Goal: Find specific page/section: Find specific page/section

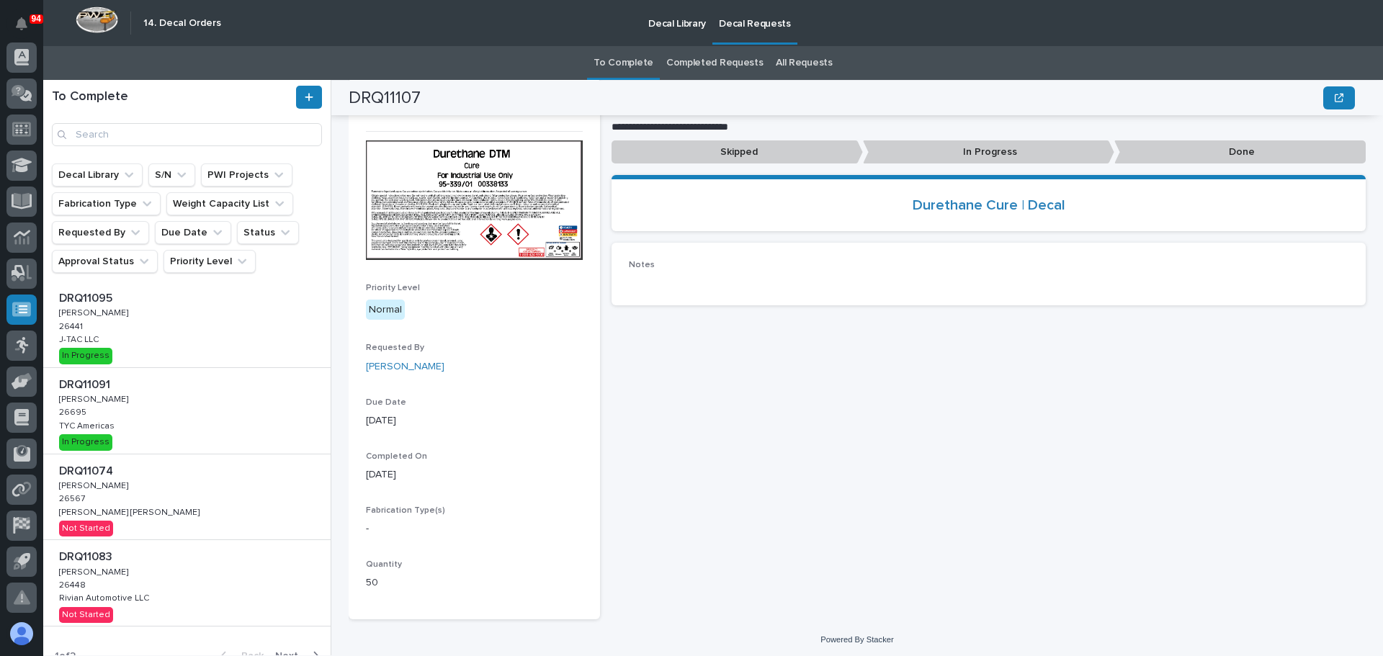
scroll to position [415, 0]
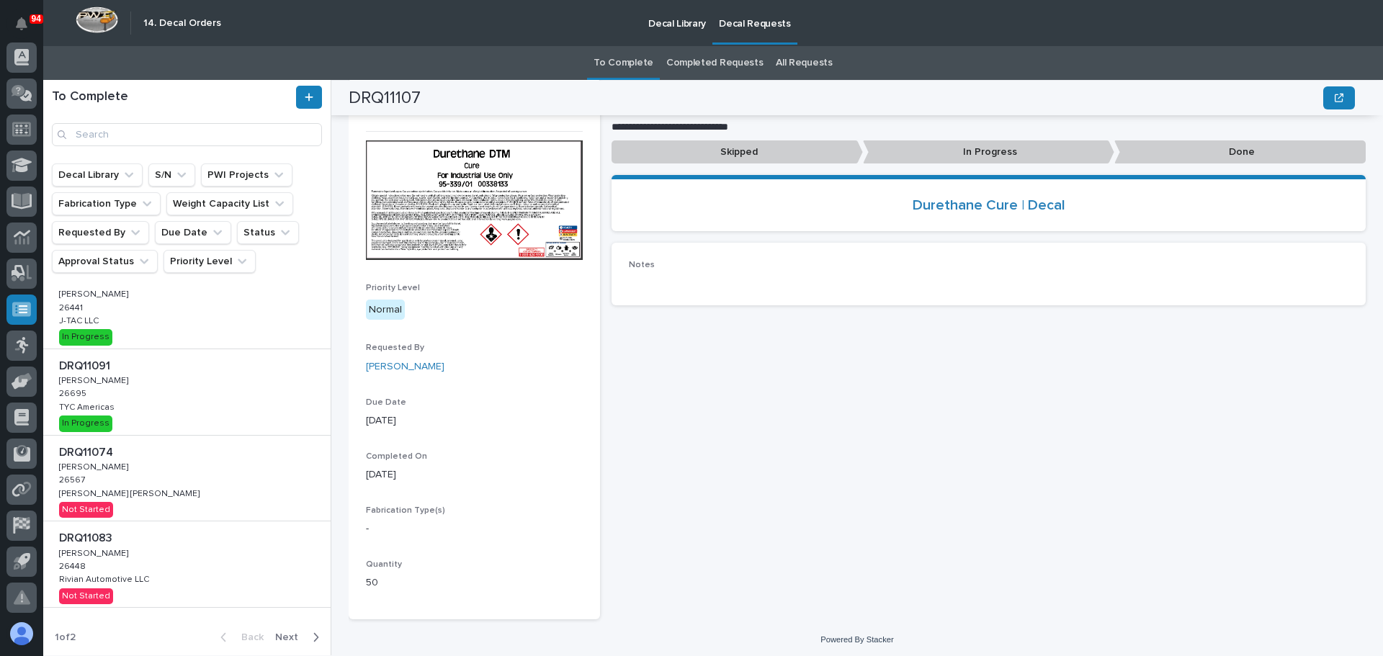
click at [287, 633] on span "Next" at bounding box center [291, 637] width 32 height 13
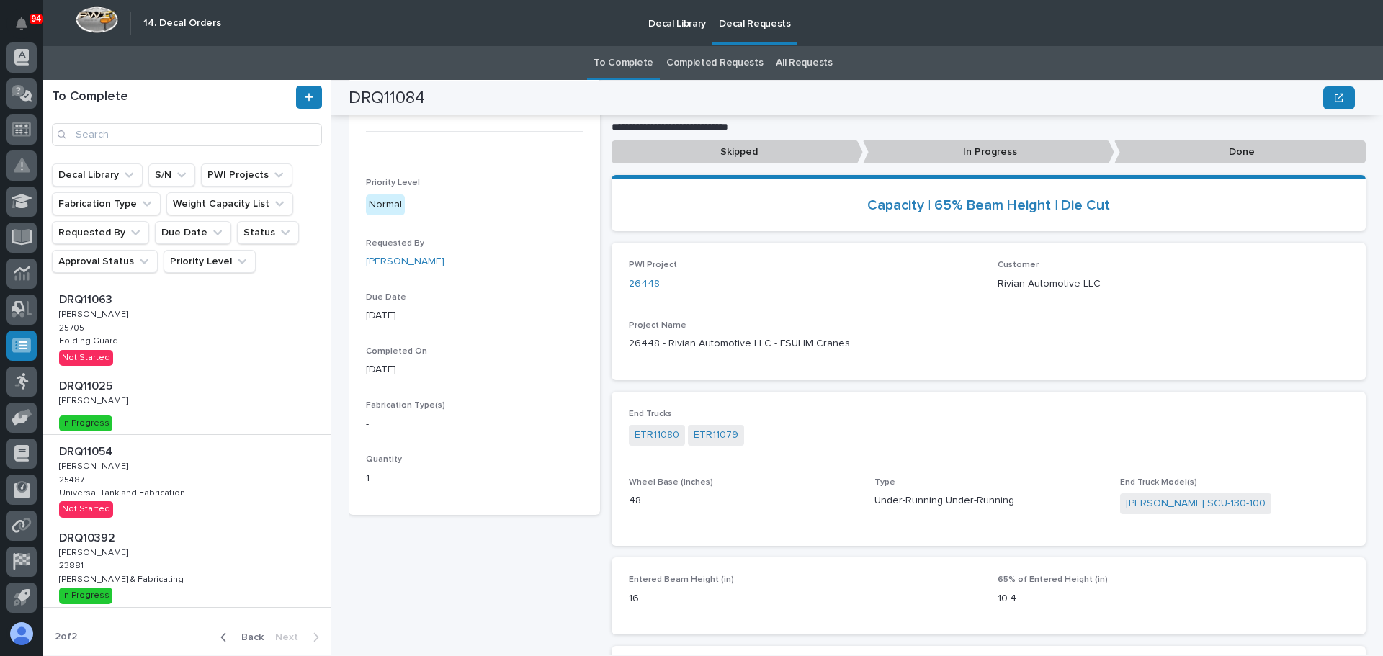
click at [790, 56] on link "All Requests" at bounding box center [804, 63] width 56 height 34
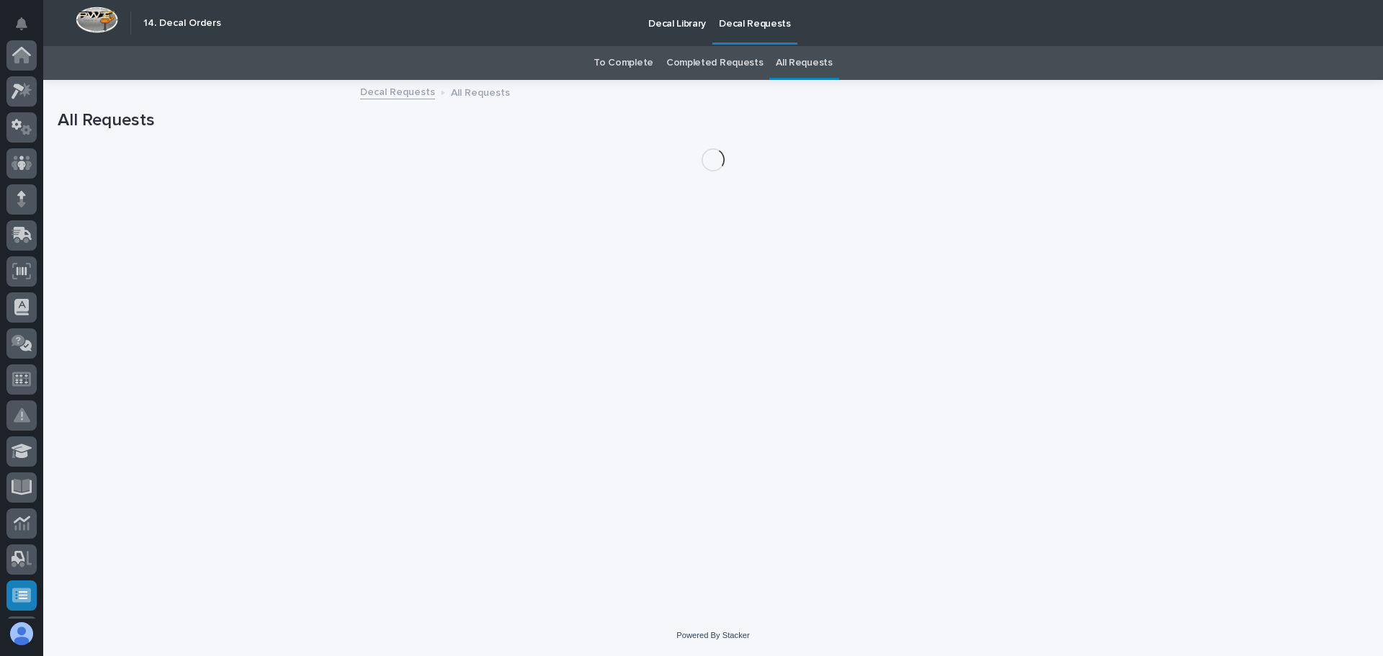
scroll to position [250, 0]
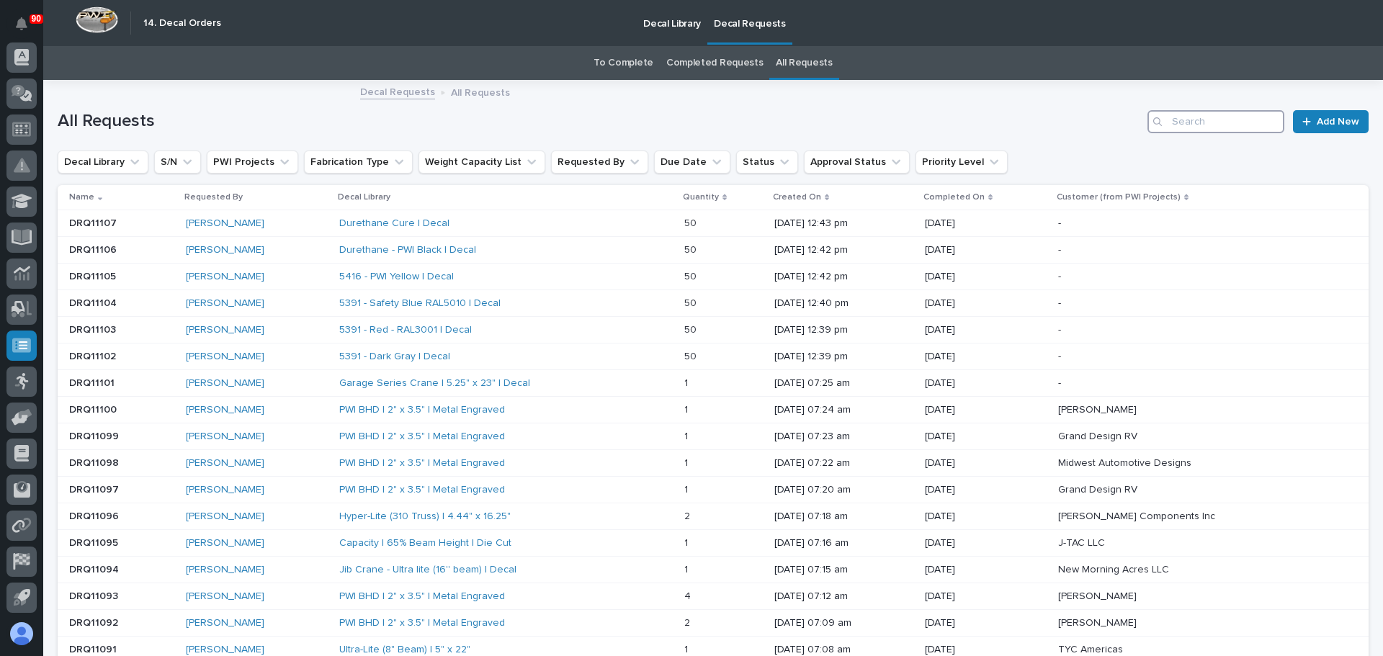
click at [1191, 124] on input "Search" at bounding box center [1216, 121] width 137 height 23
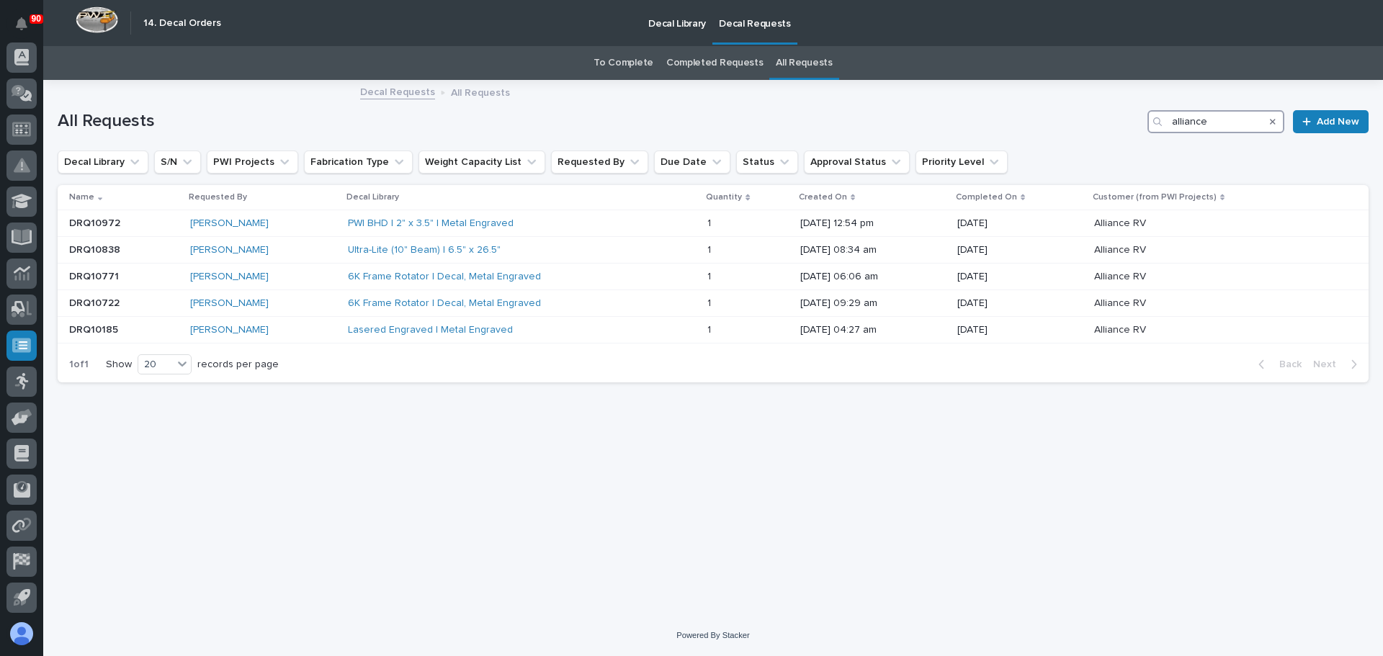
type input "alliance"
click at [1270, 125] on div "Search" at bounding box center [1272, 121] width 23 height 23
click at [1276, 120] on icon "Search" at bounding box center [1273, 122] width 6 height 6
